Goal: Transaction & Acquisition: Book appointment/travel/reservation

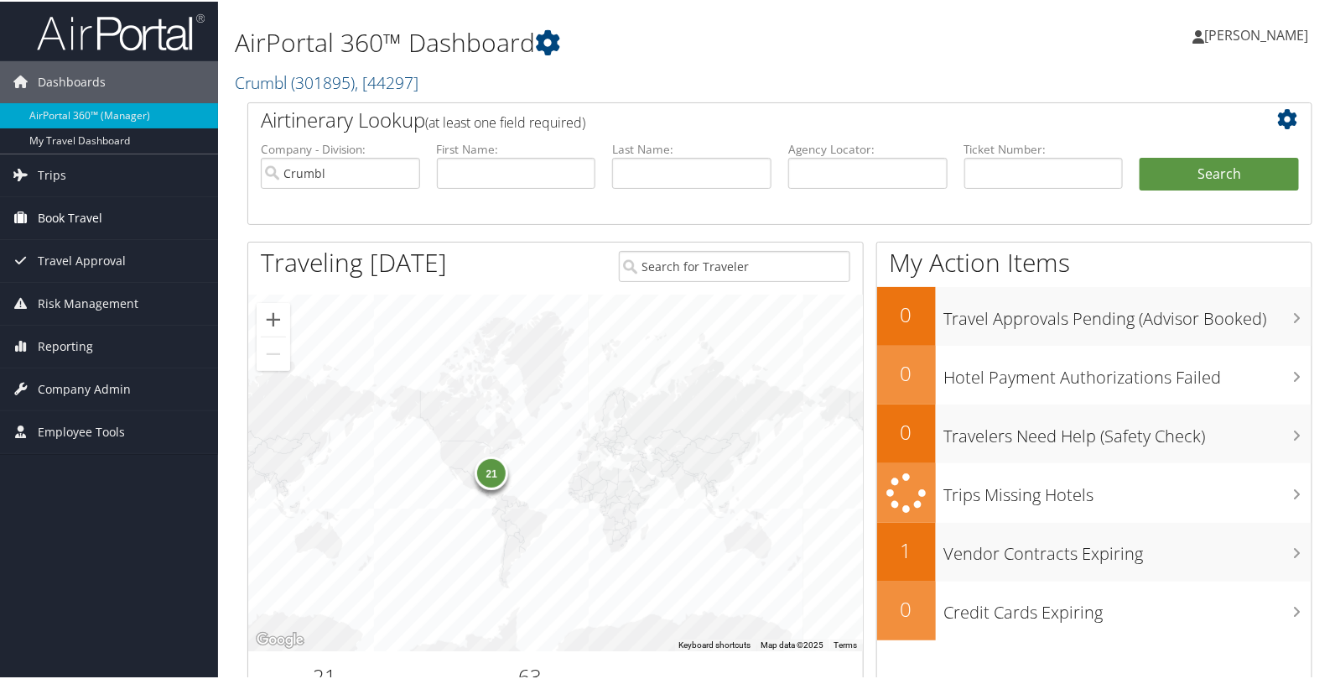
click at [74, 210] on span "Book Travel" at bounding box center [70, 216] width 65 height 42
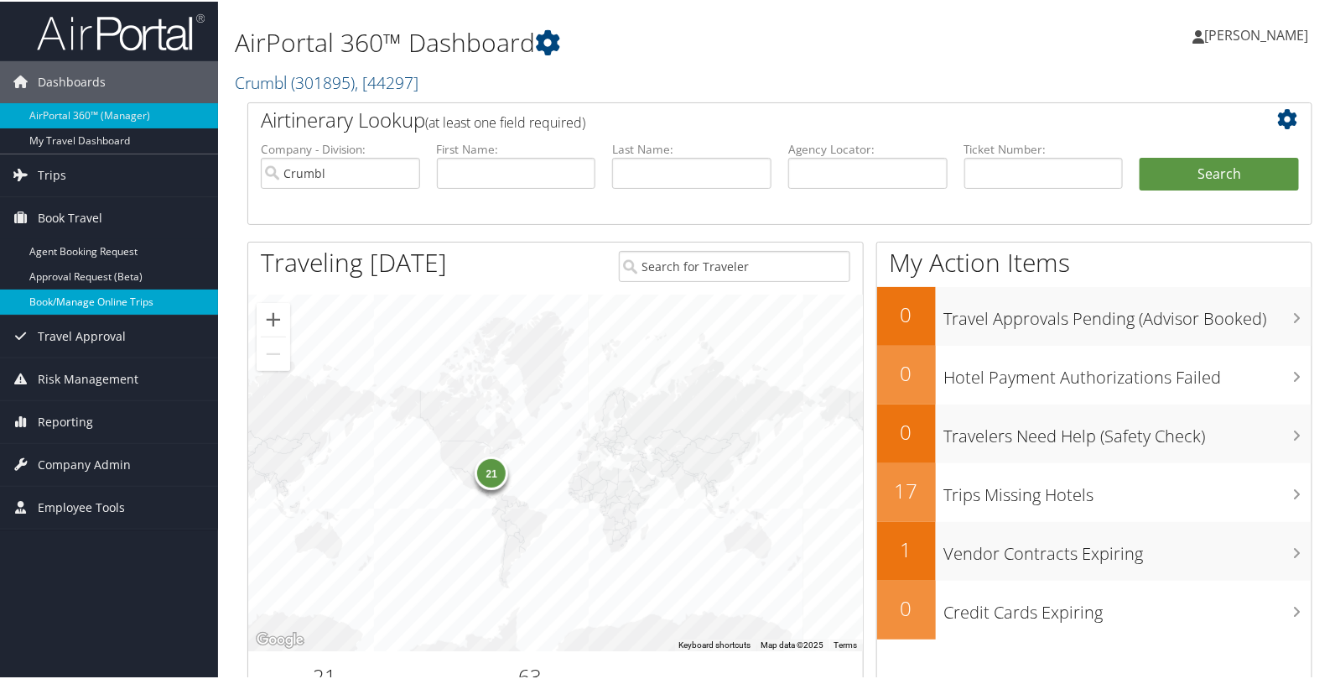
click at [72, 296] on link "Book/Manage Online Trips" at bounding box center [109, 300] width 218 height 25
